Goal: Navigation & Orientation: Find specific page/section

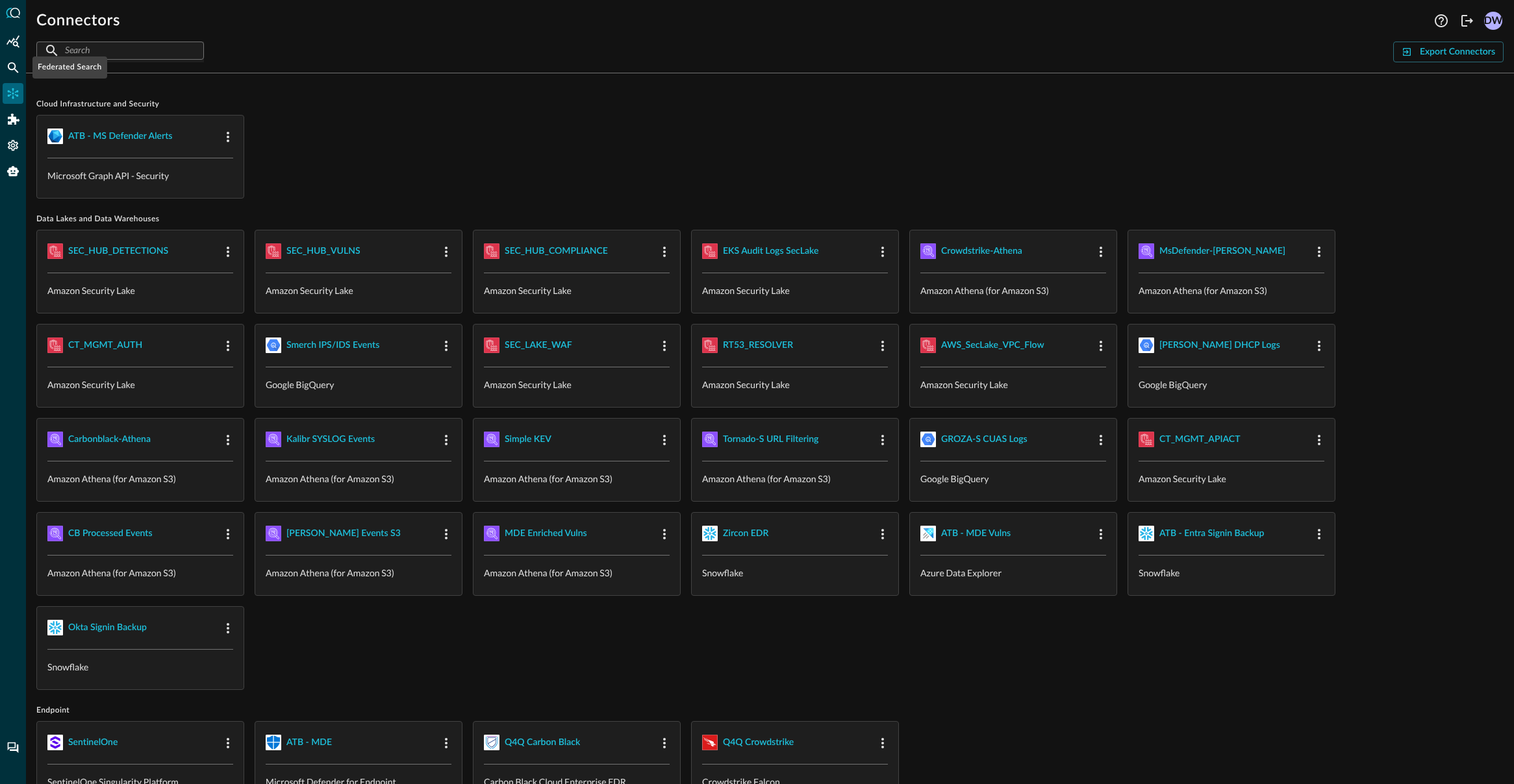
drag, startPoint x: 6, startPoint y: 68, endPoint x: 112, endPoint y: 32, distance: 111.9
click at [6, 68] on icon "Federated Search" at bounding box center [13, 68] width 13 height 13
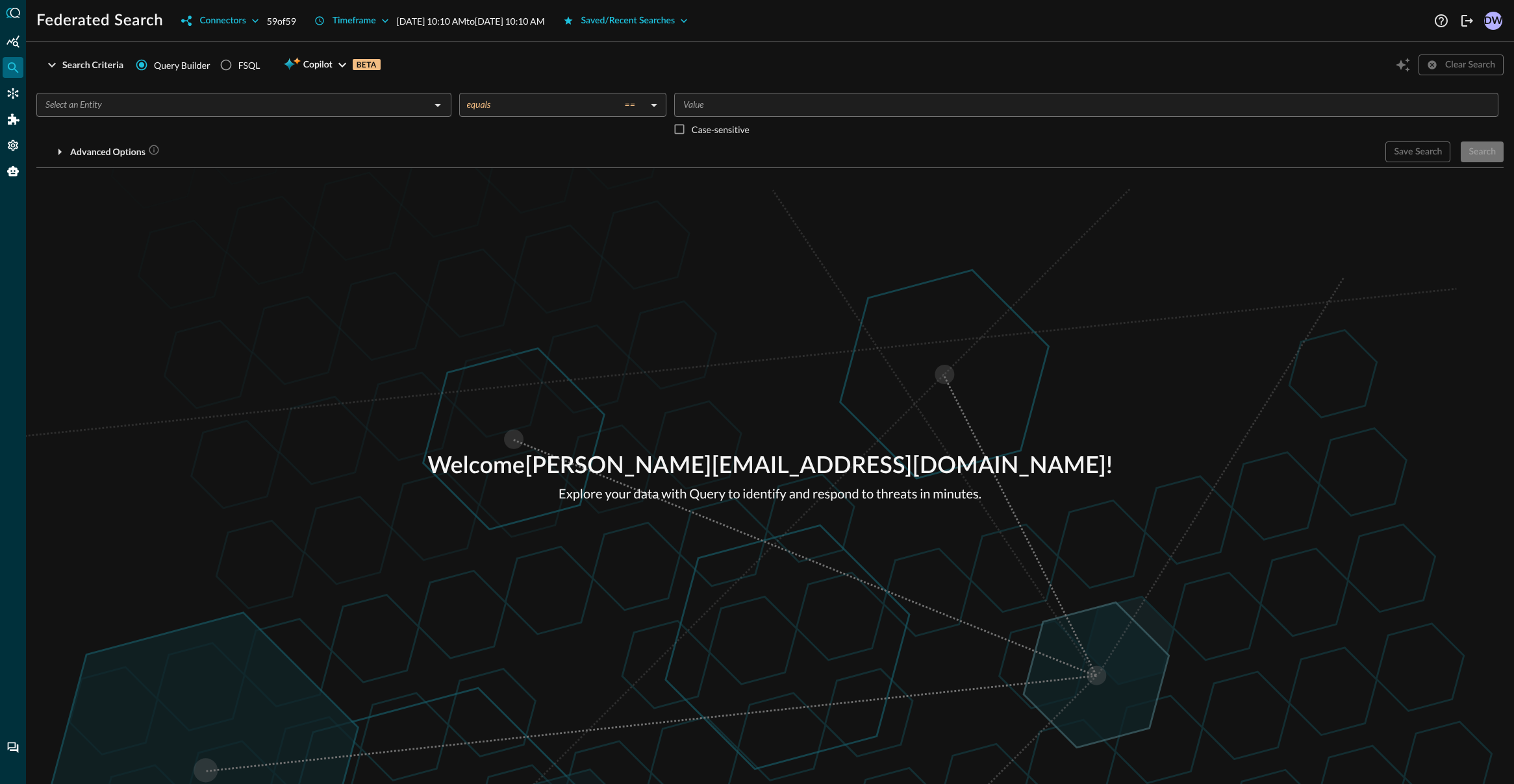
click at [752, 32] on div "Federated Search Connectors 59 of 59 Timeframe Sep 15, 2025 10:10 AM to Sep 16,…" at bounding box center [770, 392] width 1488 height 784
click at [696, 28] on button "Saved/Recent Searches" at bounding box center [626, 20] width 141 height 20
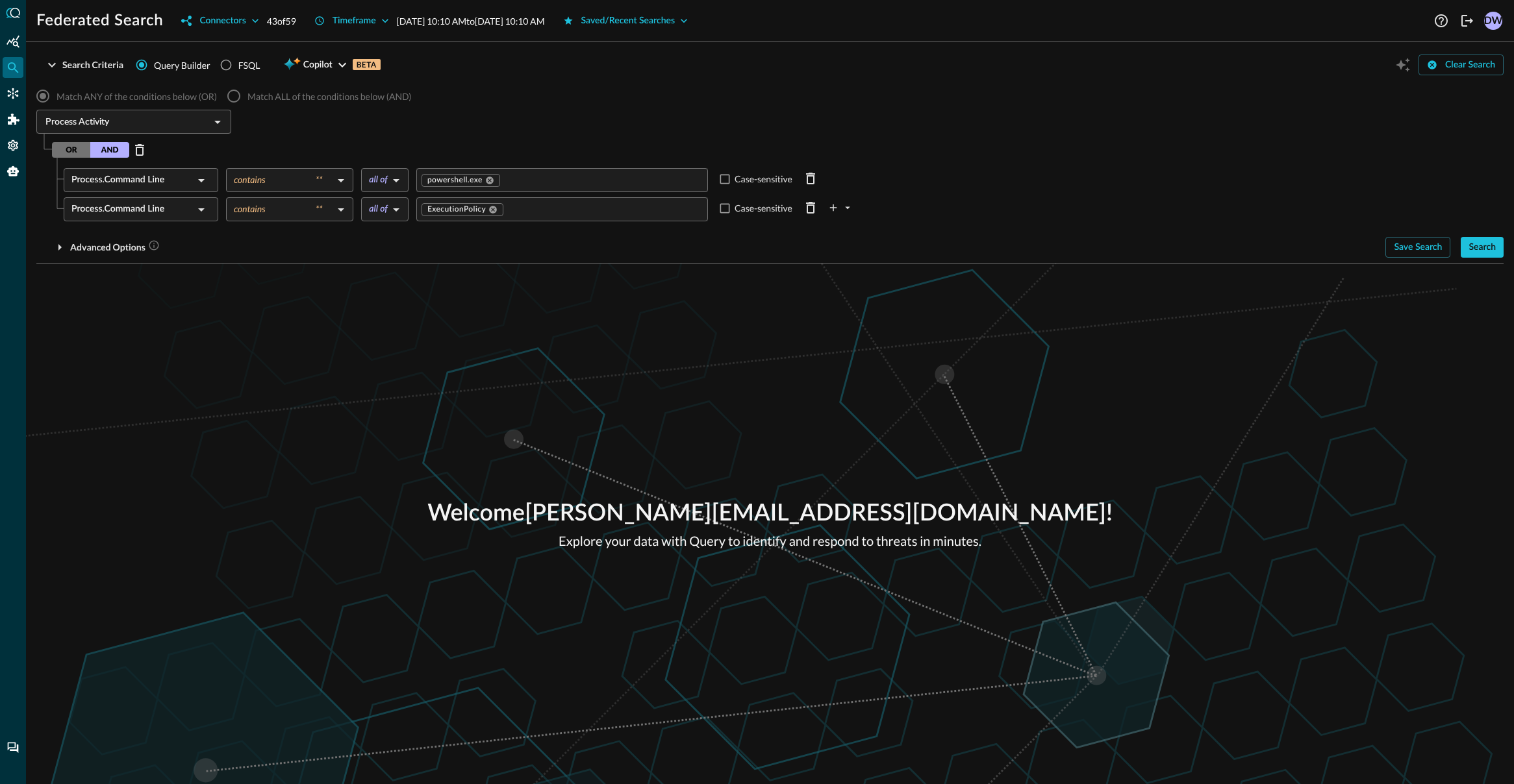
click at [826, 137] on div "Process Activity ​" at bounding box center [770, 123] width 1467 height 27
